Goal: Task Accomplishment & Management: Complete application form

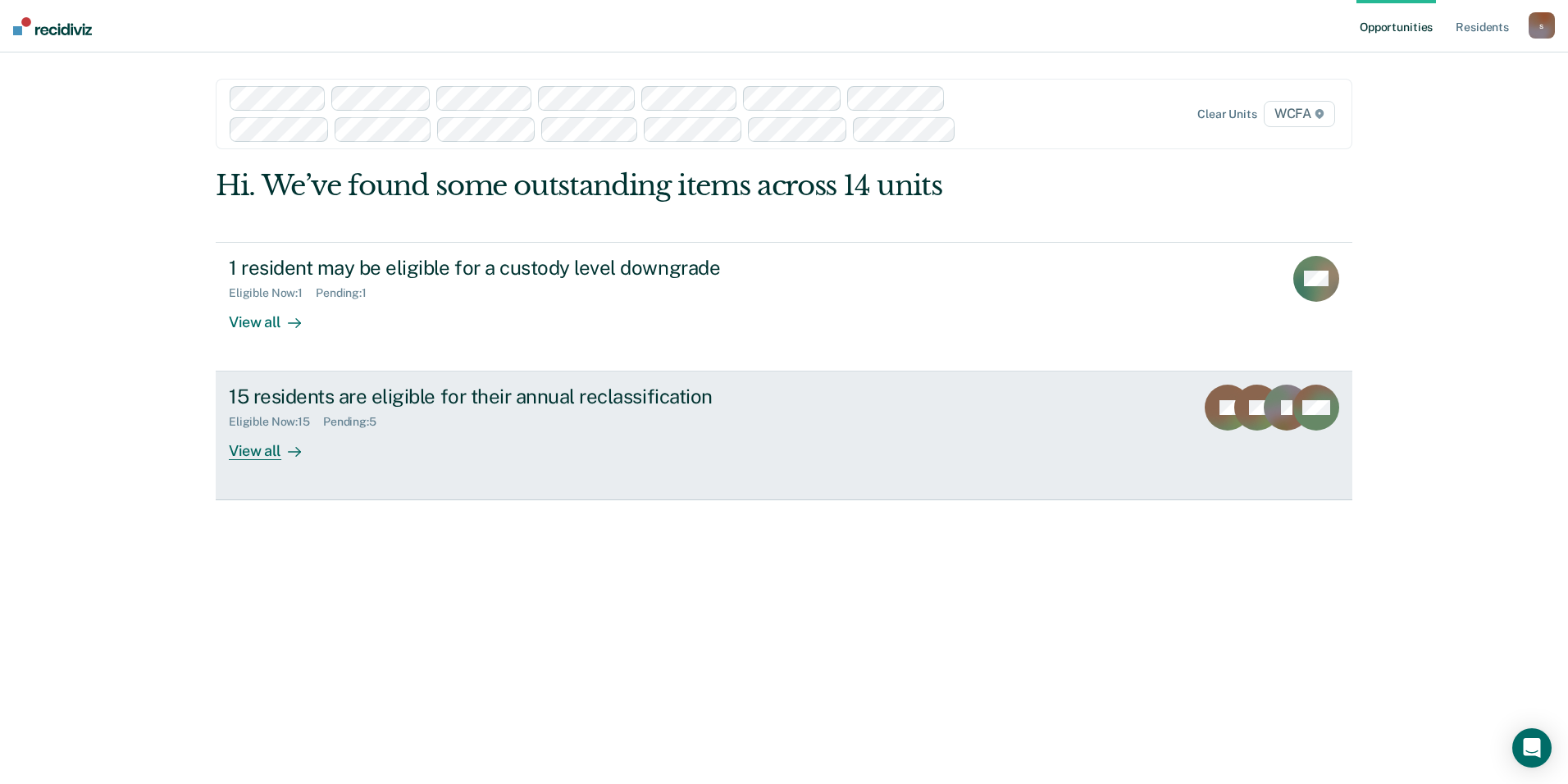
click at [269, 460] on div "View all" at bounding box center [275, 445] width 92 height 32
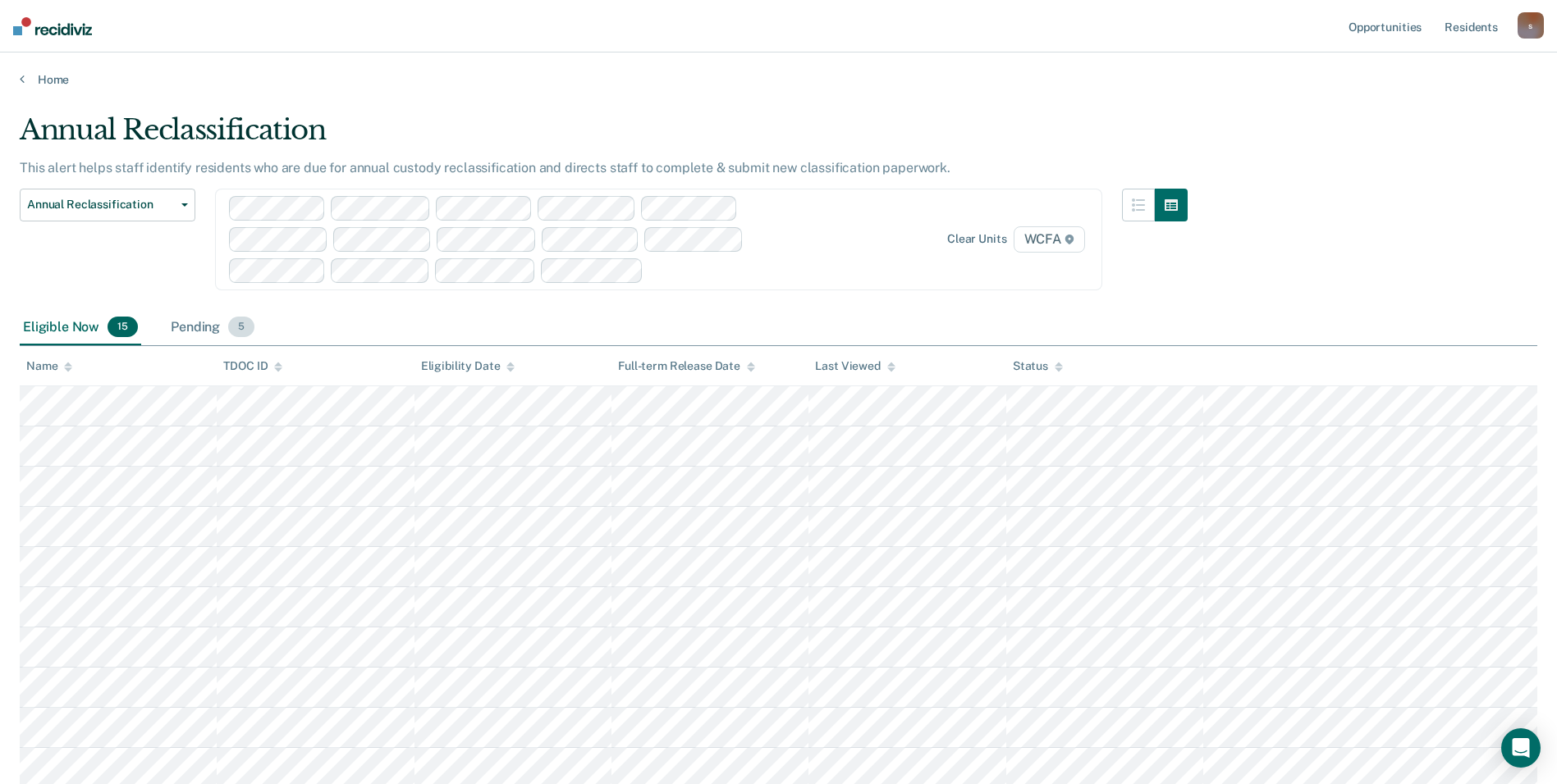
click at [208, 327] on div "Pending 5" at bounding box center [212, 328] width 91 height 36
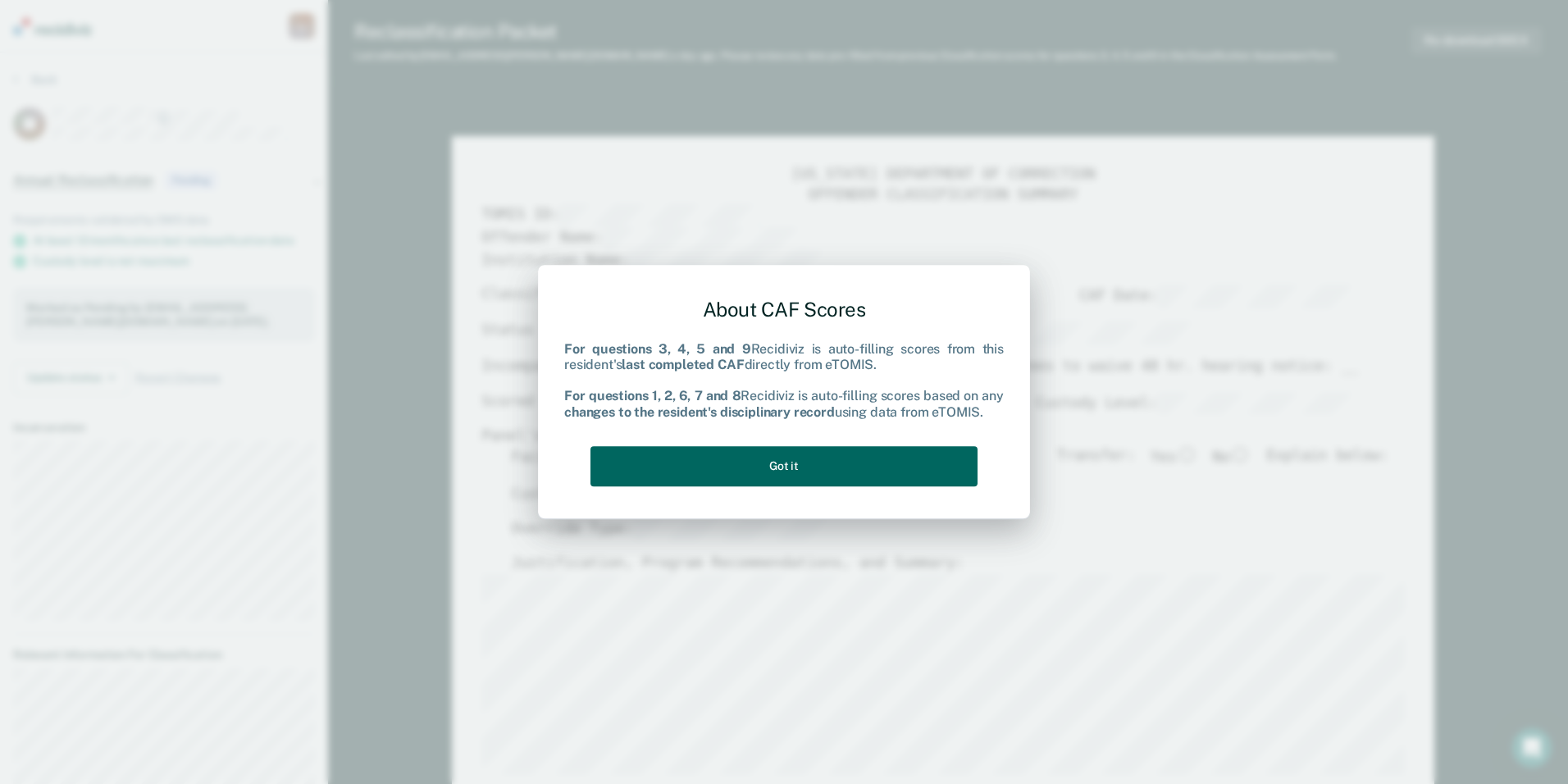
click at [753, 472] on button "Got it" at bounding box center [784, 466] width 387 height 40
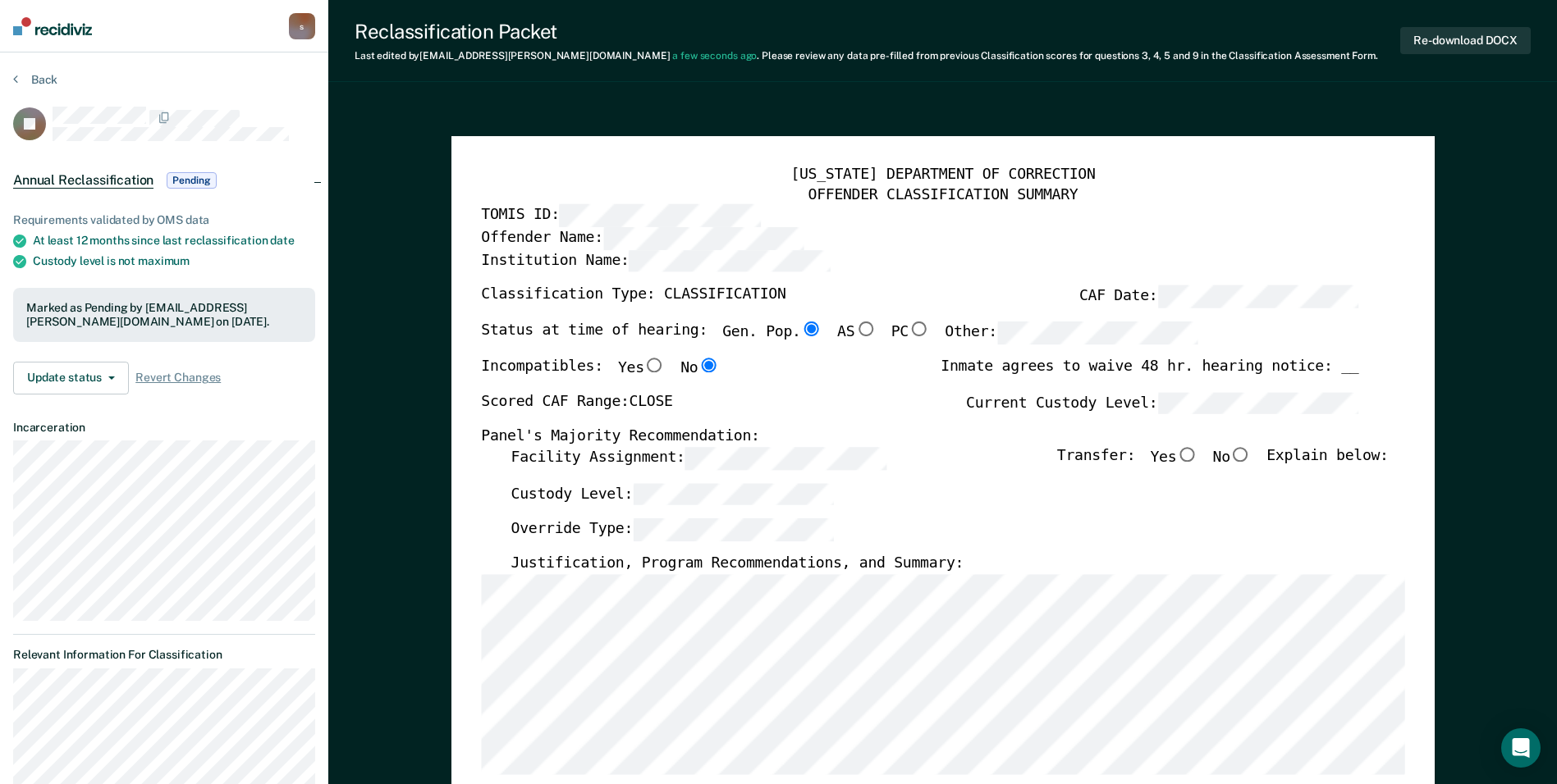
click at [753, 484] on div "Custody Level:" at bounding box center [948, 502] width 877 height 36
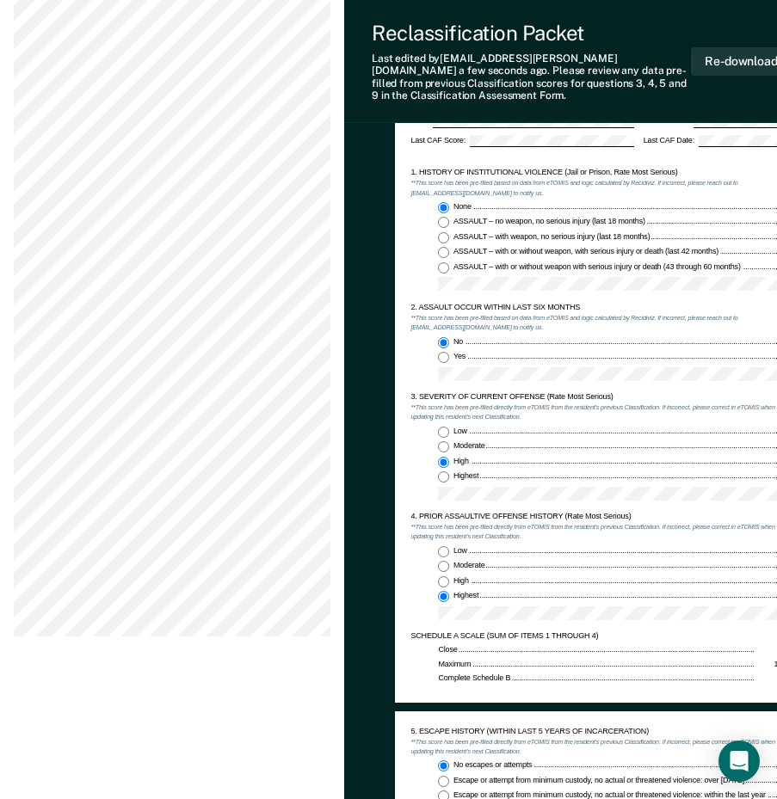
scroll to position [860, 0]
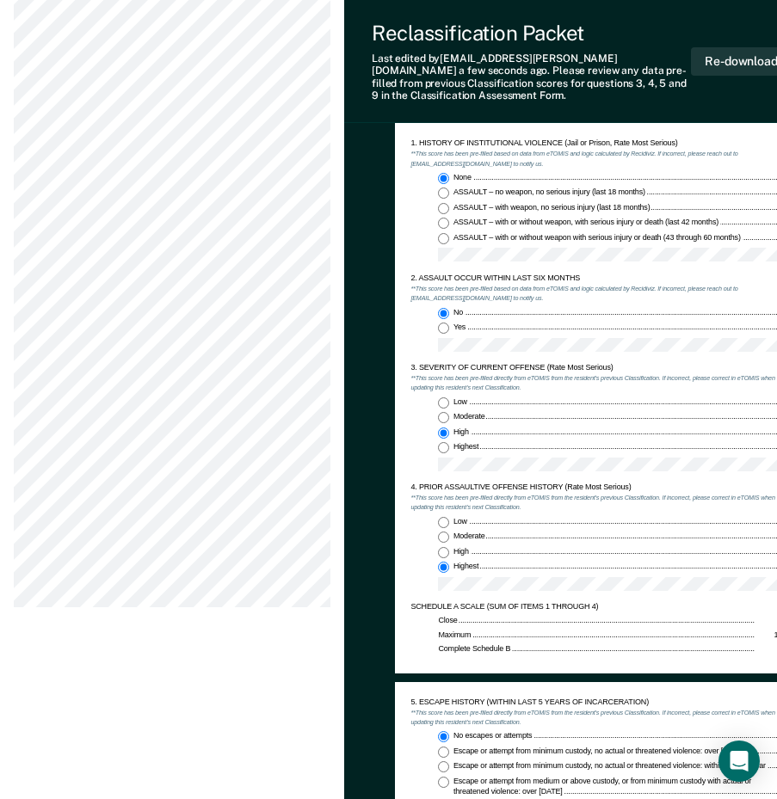
type textarea "x"
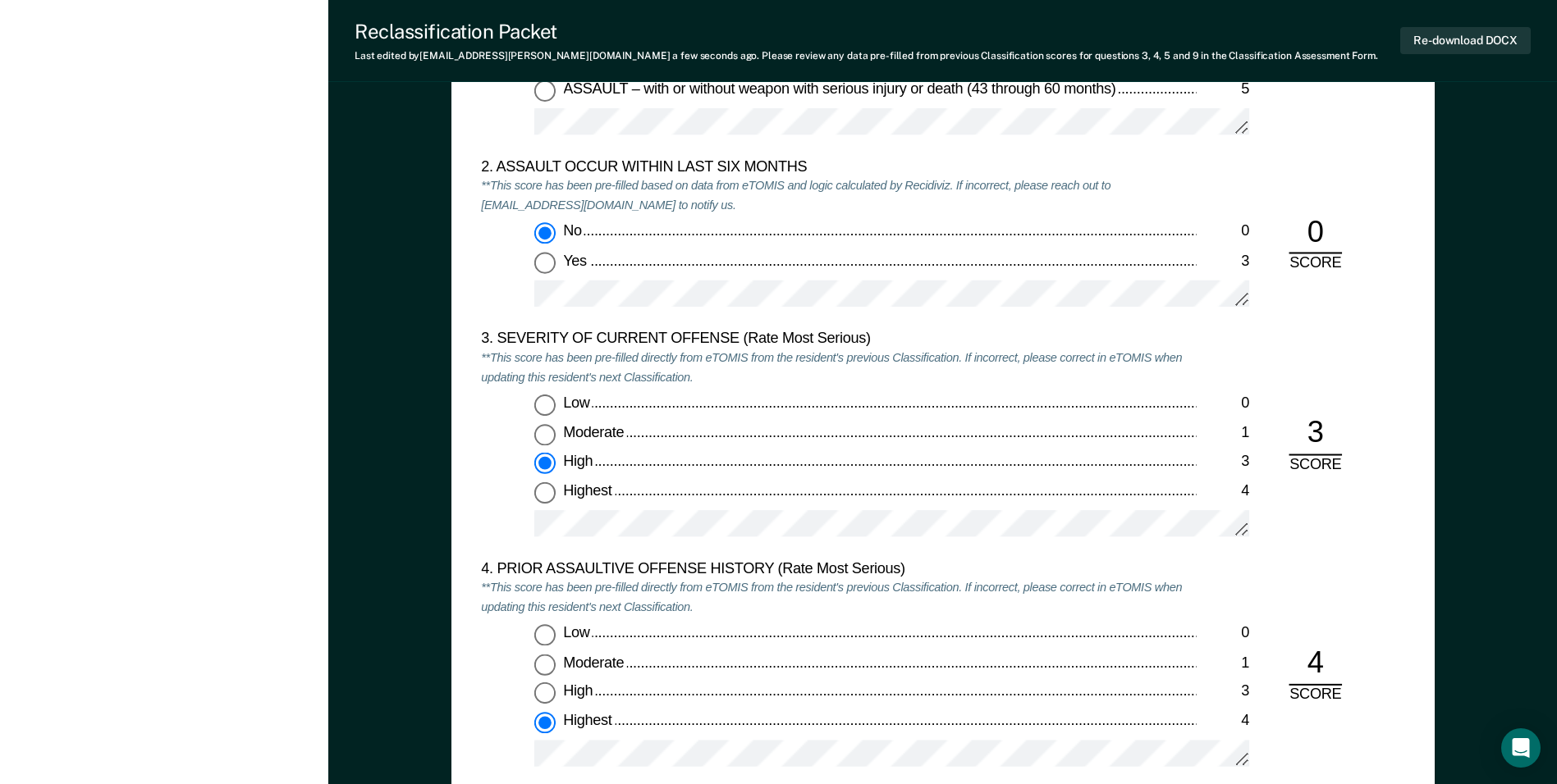
scroll to position [1394, 0]
